Goal: Task Accomplishment & Management: Manage account settings

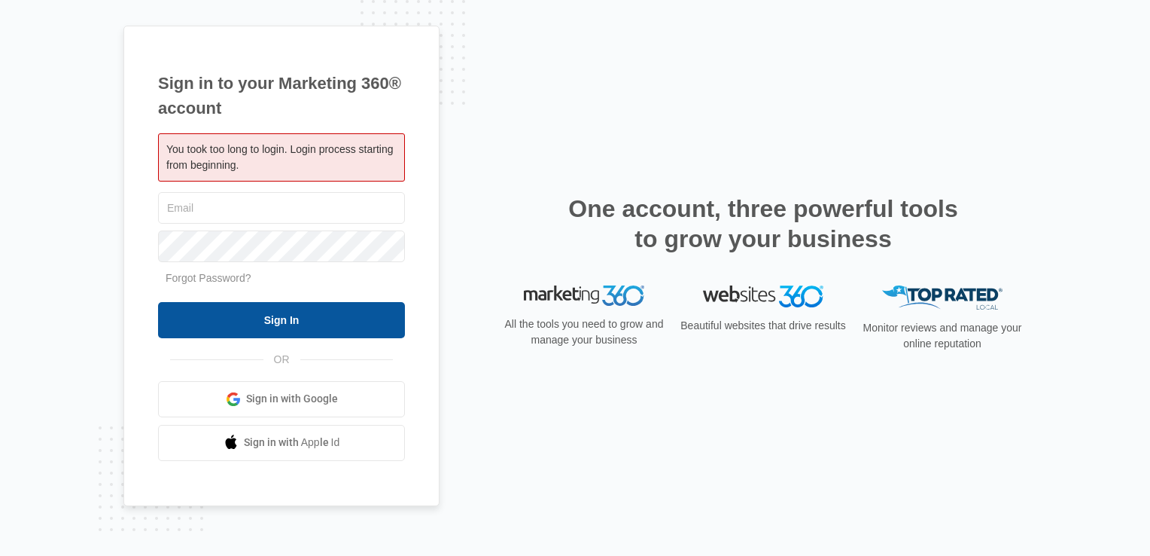
type input "[EMAIL_ADDRESS][US_STATE][DOMAIN_NAME]"
click at [286, 318] on input "Sign In" at bounding box center [281, 320] width 247 height 36
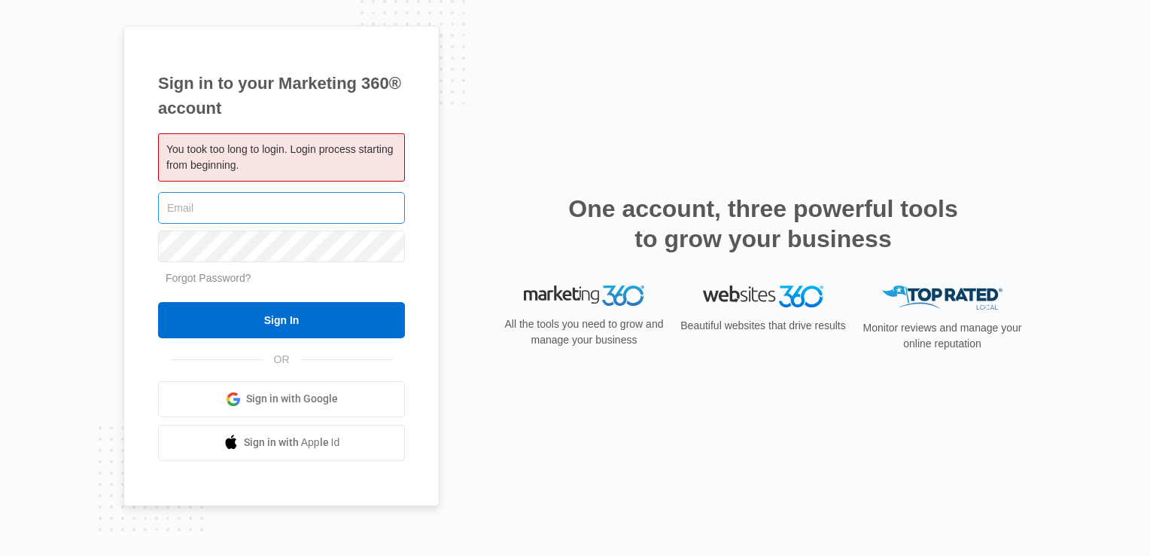
type input "[EMAIL_ADDRESS][US_STATE][DOMAIN_NAME]"
click at [286, 203] on input "[EMAIL_ADDRESS][US_STATE][DOMAIN_NAME]" at bounding box center [281, 208] width 247 height 32
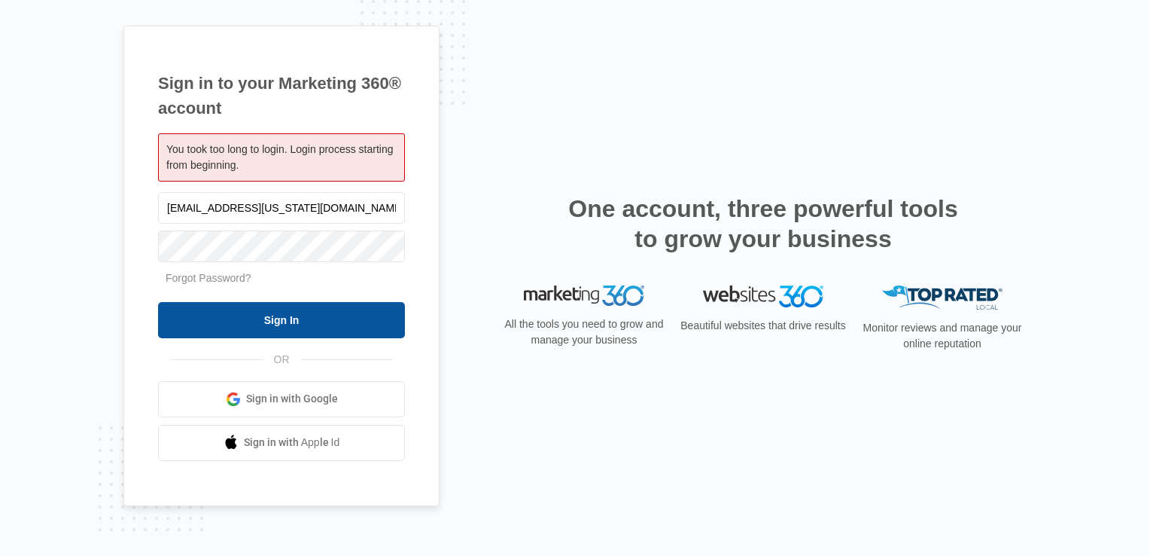
click at [242, 324] on input "Sign In" at bounding box center [281, 320] width 247 height 36
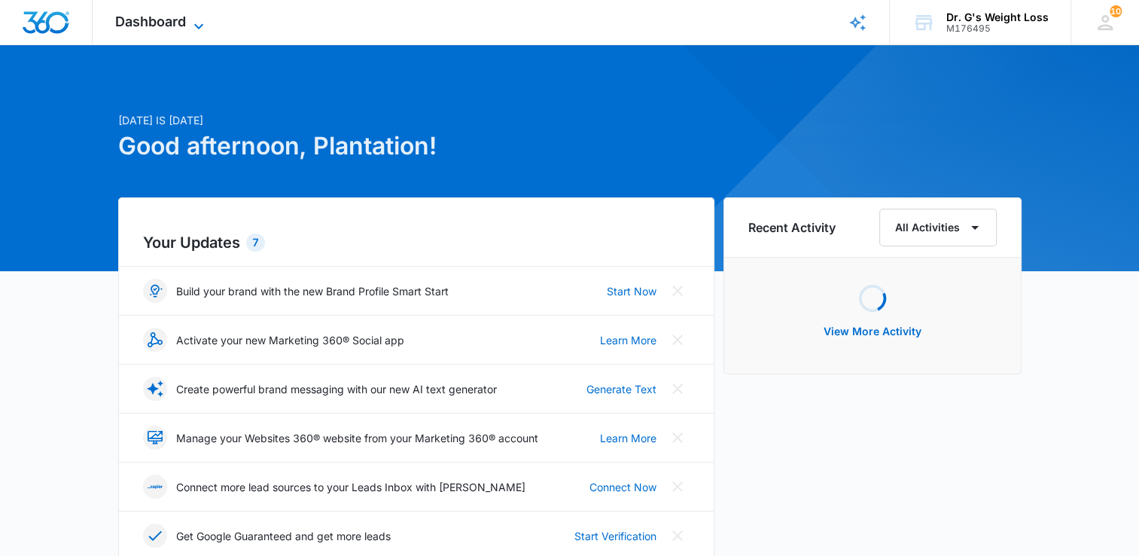
click at [199, 29] on icon at bounding box center [199, 26] width 18 height 18
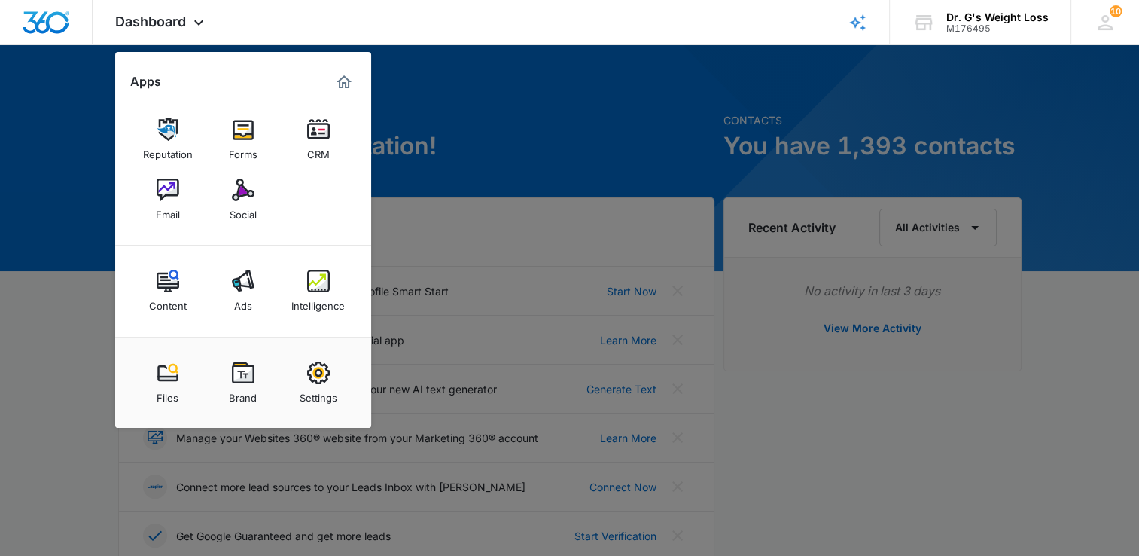
click at [316, 130] on img at bounding box center [318, 129] width 23 height 23
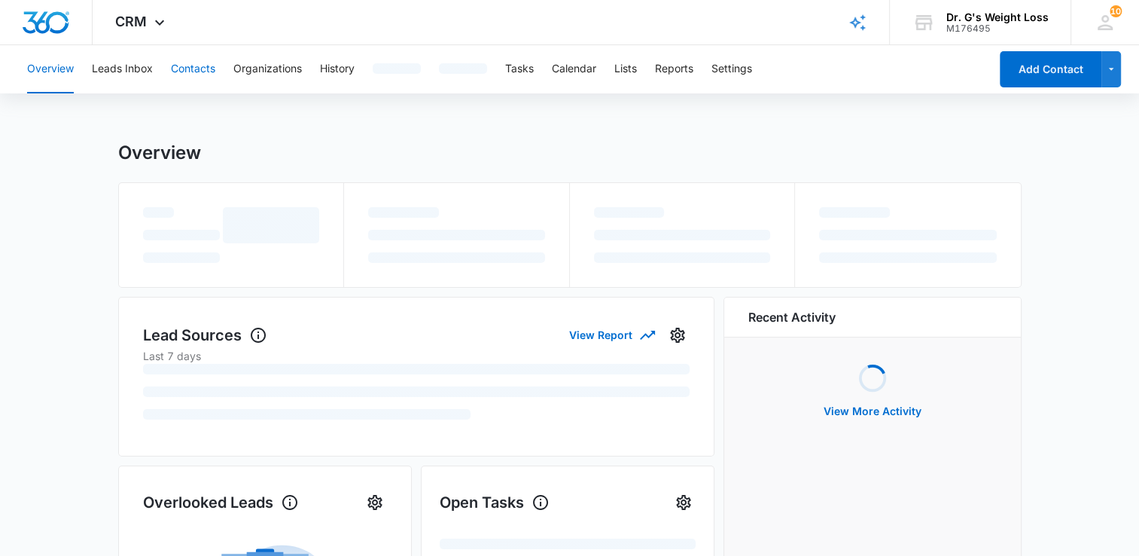
drag, startPoint x: 220, startPoint y: 59, endPoint x: 200, endPoint y: 72, distance: 23.8
click at [206, 69] on div "Overview Leads Inbox Contacts Organizations History Tasks Calendar Lists Report…" at bounding box center [503, 69] width 971 height 48
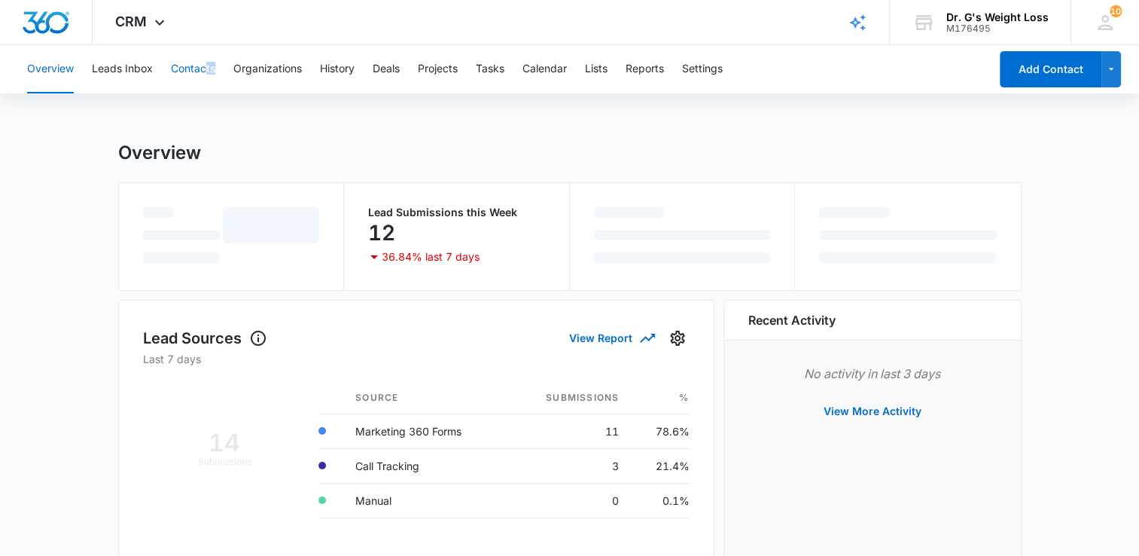
drag, startPoint x: 200, startPoint y: 72, endPoint x: 197, endPoint y: 65, distance: 8.1
click at [197, 65] on button "Contacts" at bounding box center [193, 69] width 44 height 48
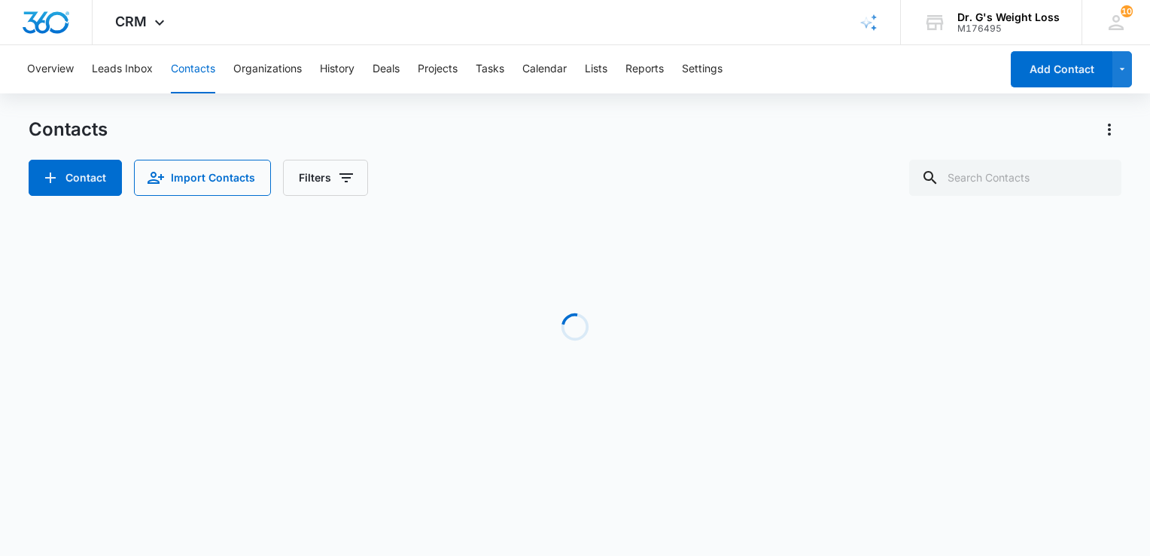
click at [193, 59] on button "Contacts" at bounding box center [193, 69] width 44 height 48
click at [196, 71] on button "Contacts" at bounding box center [193, 69] width 44 height 48
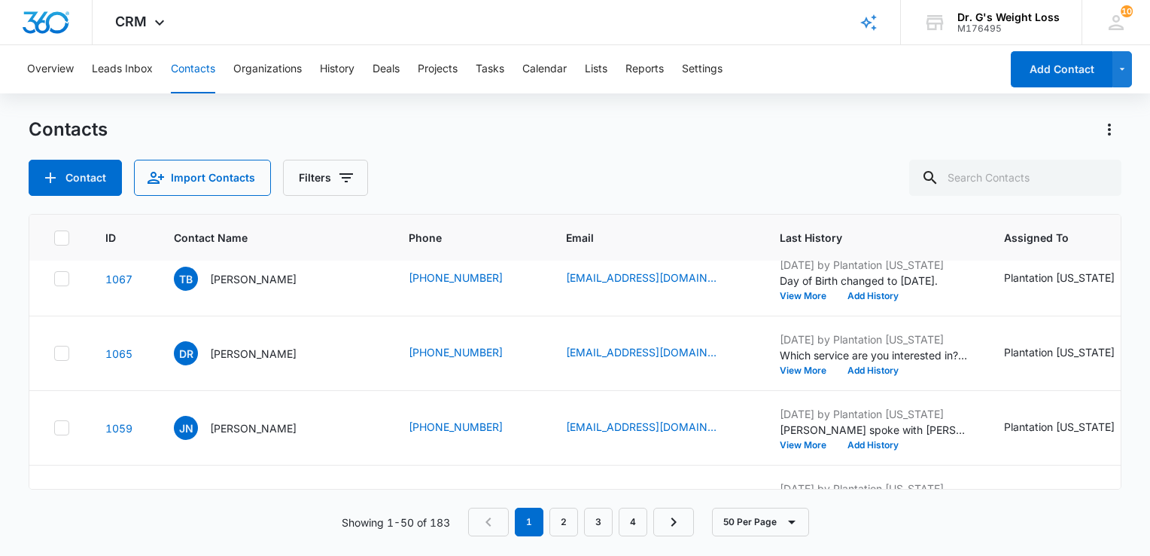
scroll to position [2485, 0]
